Goal: Find specific page/section: Find specific page/section

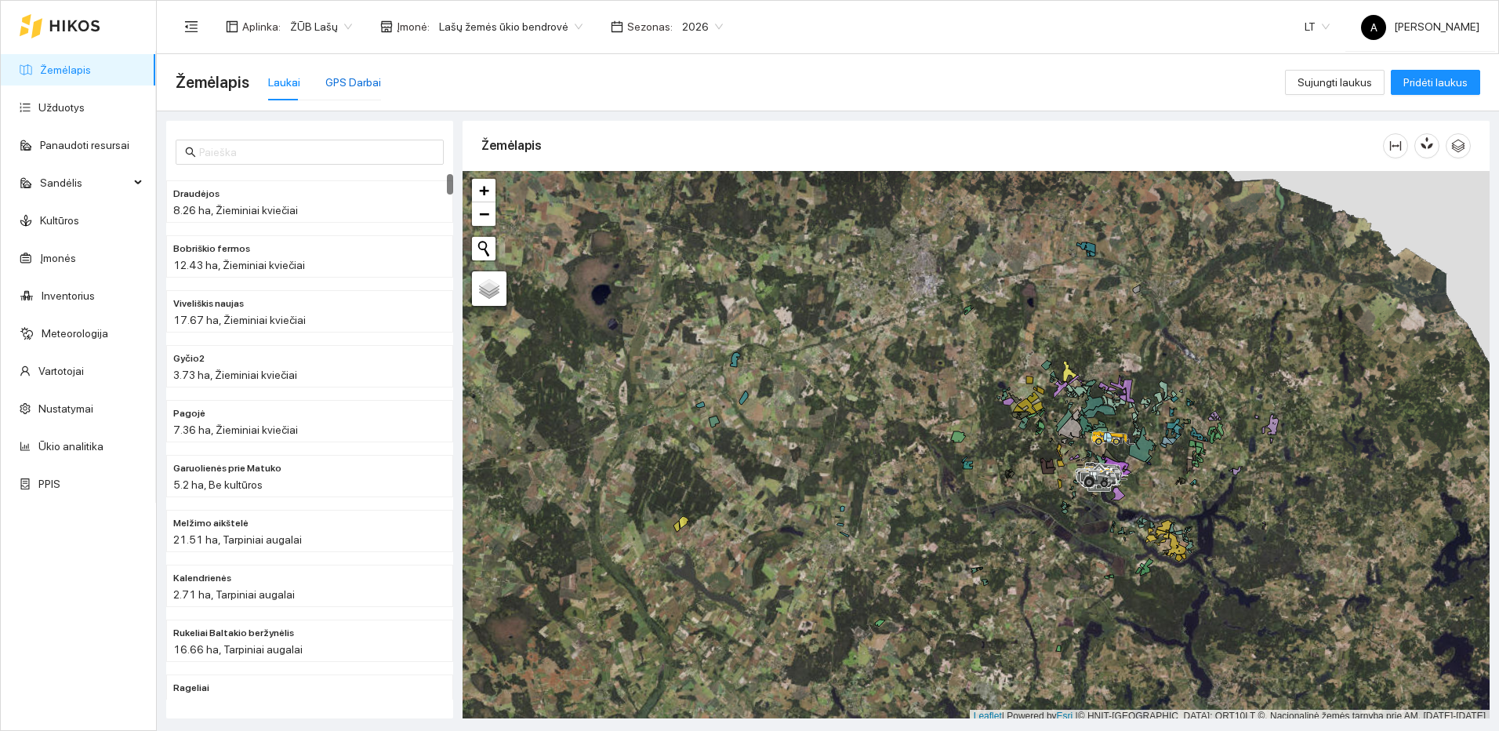
click at [347, 83] on div "GPS Darbai" at bounding box center [353, 82] width 56 height 17
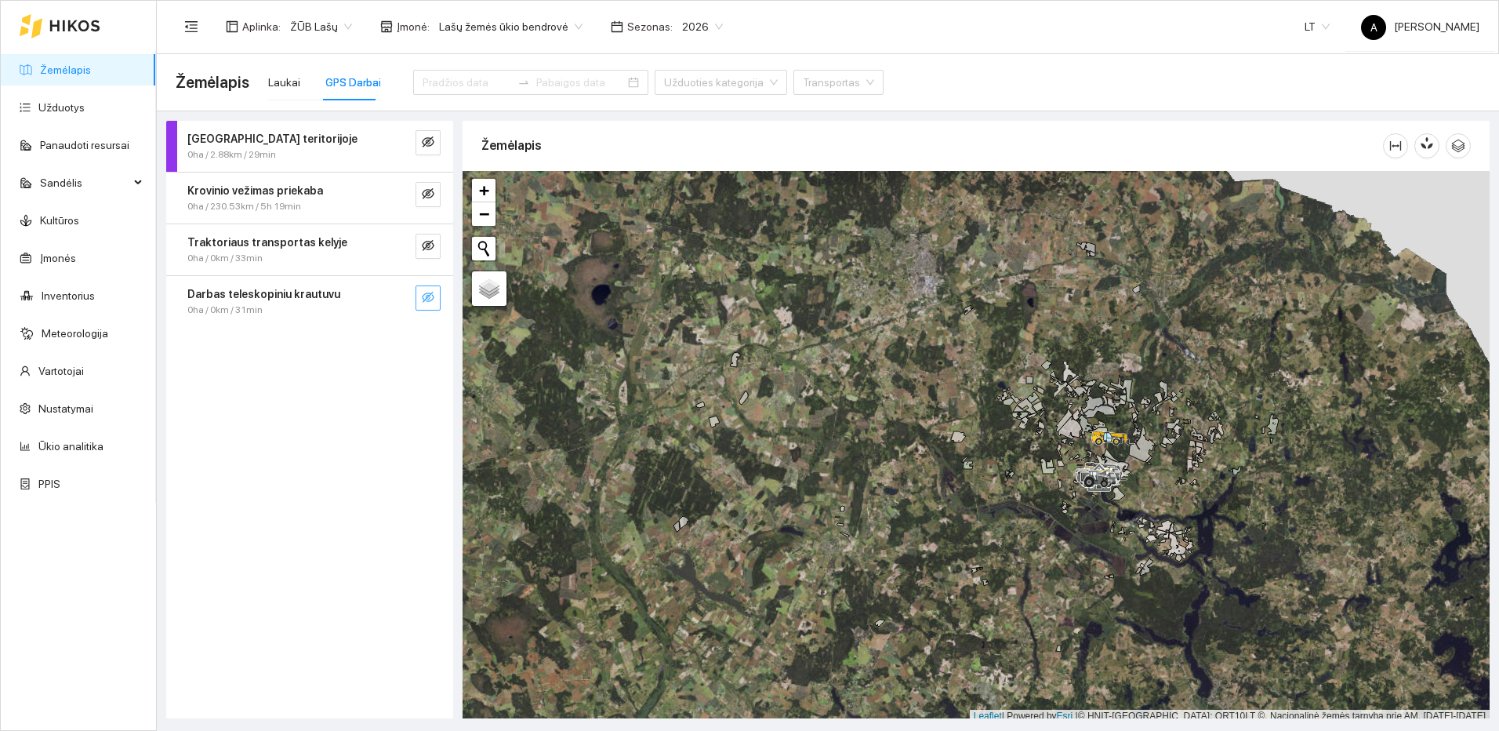
click at [419, 296] on button "button" at bounding box center [428, 297] width 25 height 25
click at [408, 297] on button "button" at bounding box center [396, 297] width 25 height 25
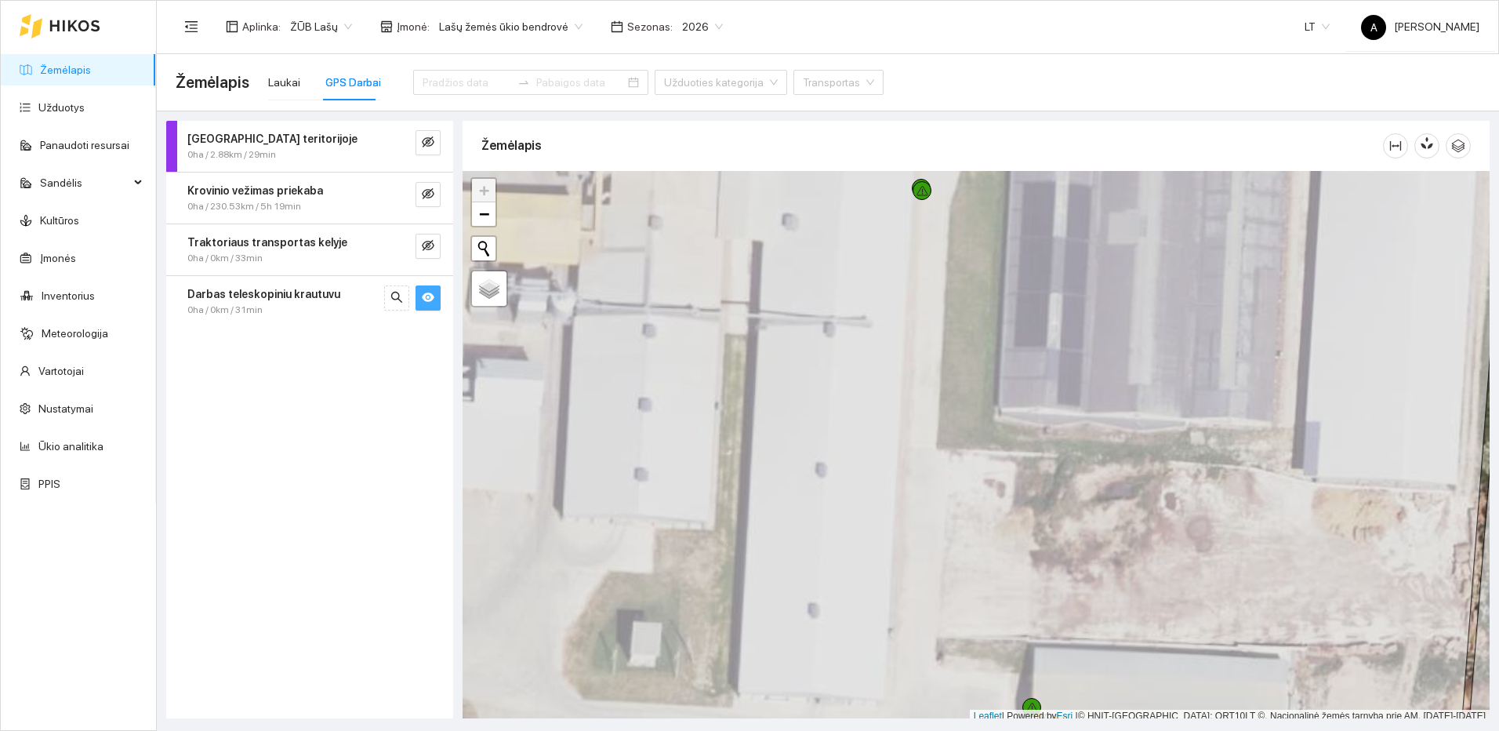
click at [436, 293] on button "button" at bounding box center [428, 297] width 25 height 25
click at [425, 196] on icon "eye-invisible" at bounding box center [428, 193] width 13 height 11
click at [399, 194] on icon "search" at bounding box center [396, 193] width 13 height 13
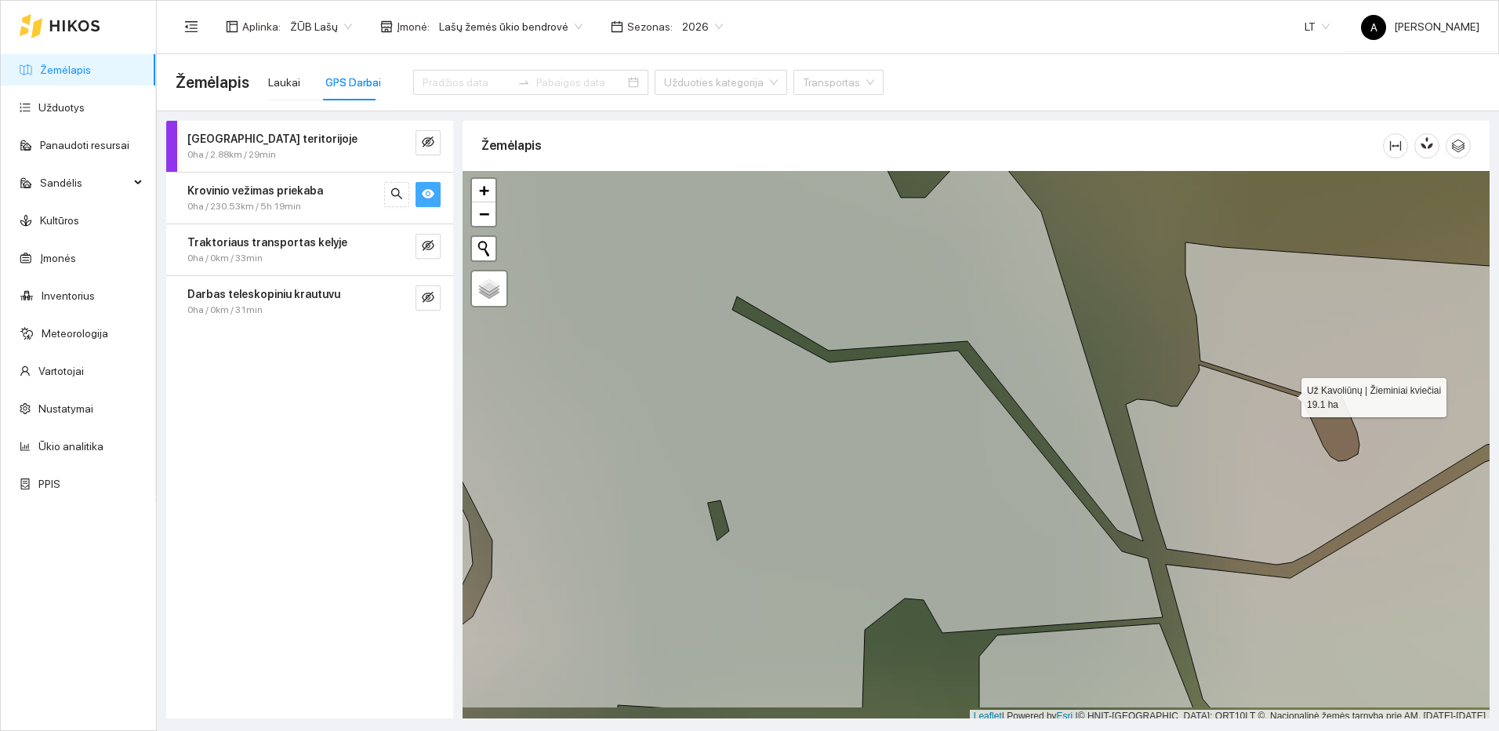
scroll to position [5, 0]
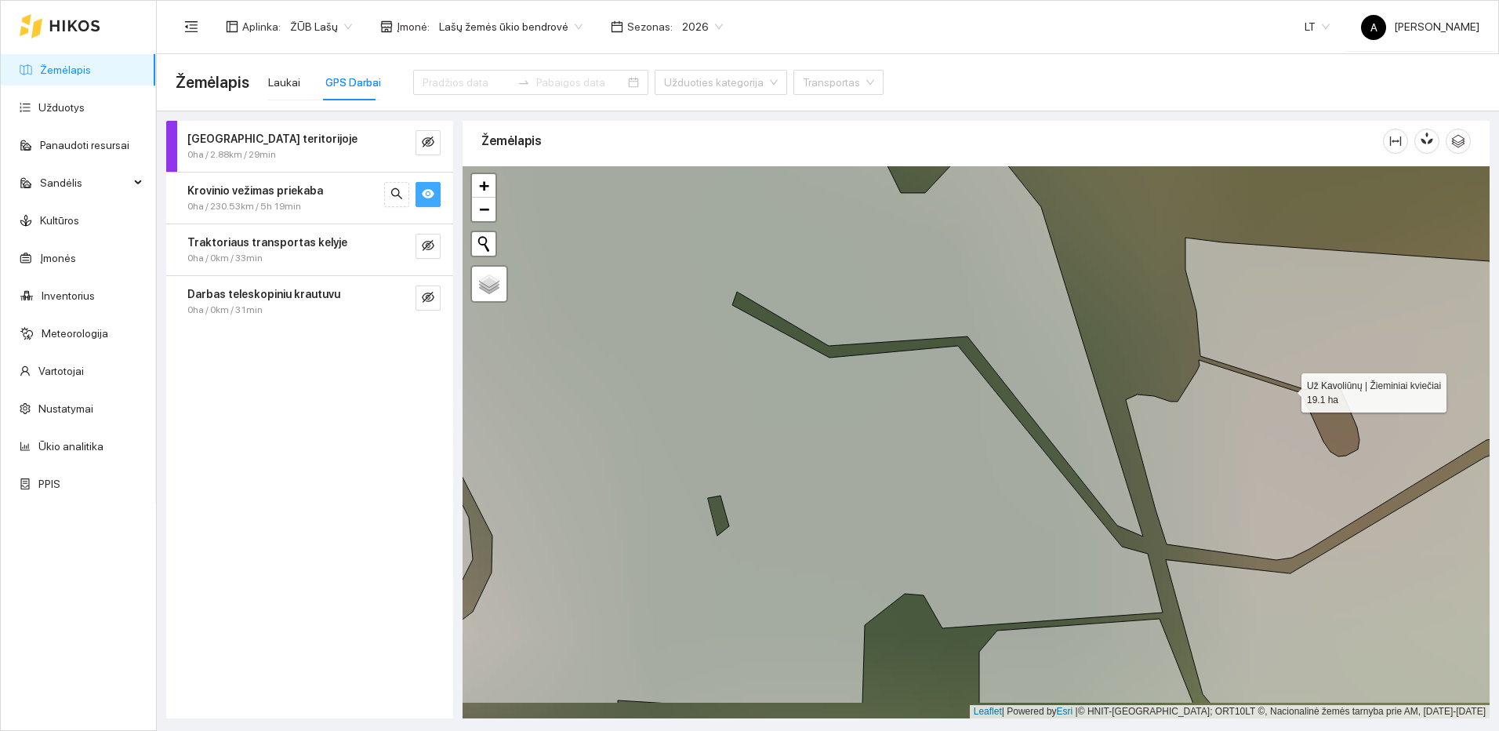
drag, startPoint x: 1360, startPoint y: 521, endPoint x: 952, endPoint y: 104, distance: 583.9
click at [952, 104] on main "Žemėlapis Laukai GPS Darbai Užduoties kategorija Transportas Darbas teritorijoj…" at bounding box center [828, 392] width 1342 height 677
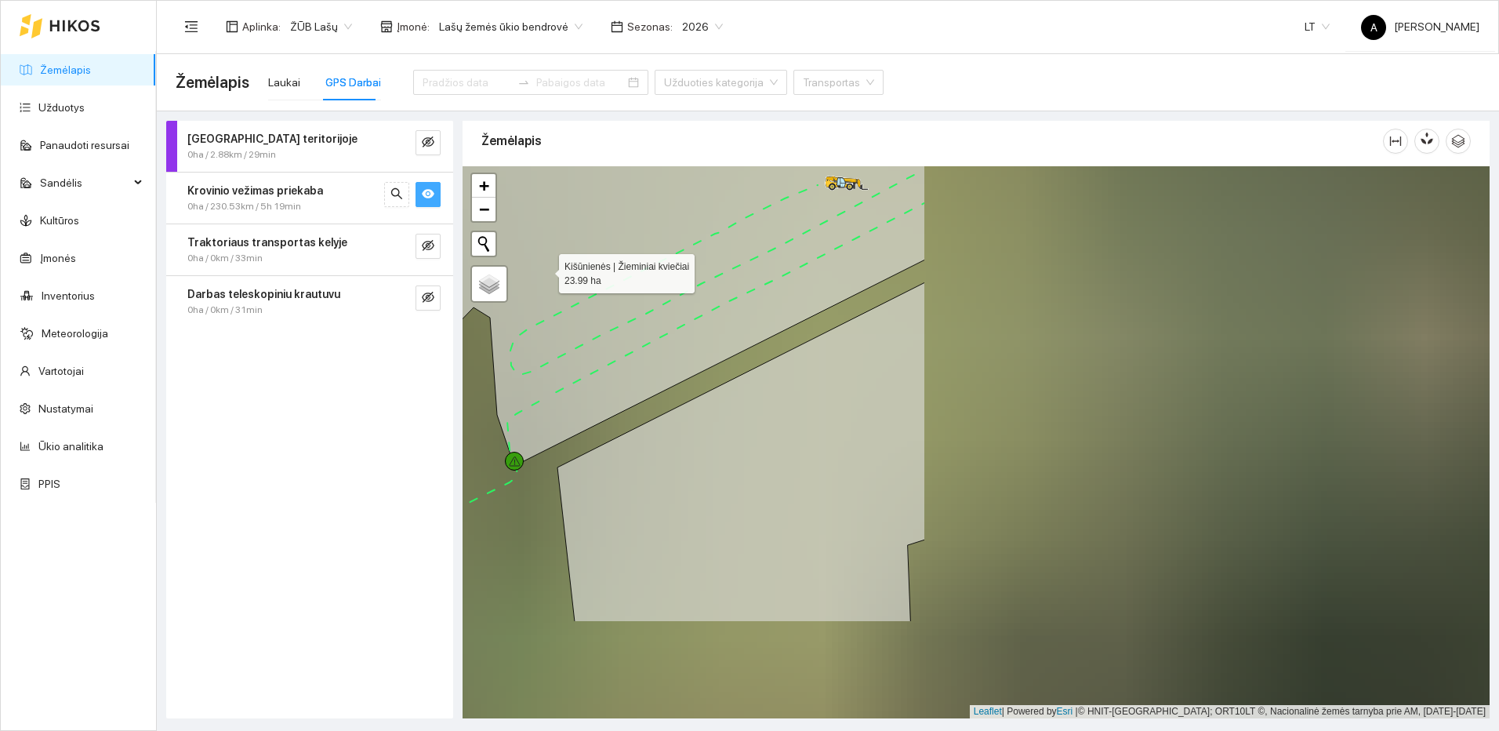
drag, startPoint x: 1166, startPoint y: 406, endPoint x: 559, endPoint y: 278, distance: 620.4
click at [548, 271] on icon at bounding box center [526, 264] width 798 height 612
